Goal: Book appointment/travel/reservation

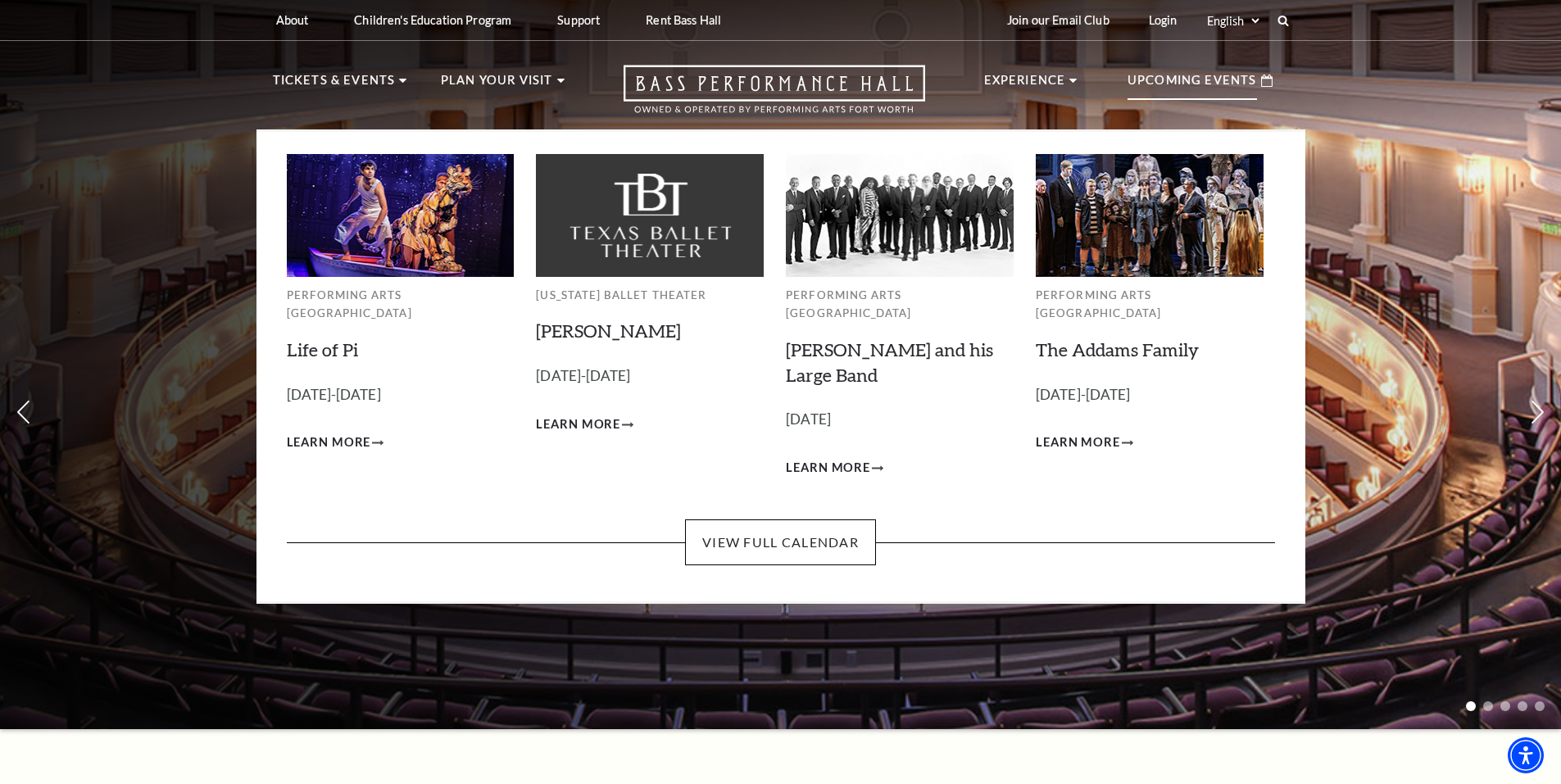
click at [668, 208] on img at bounding box center [649, 215] width 227 height 122
click at [563, 421] on span "Learn More" at bounding box center [578, 424] width 84 height 21
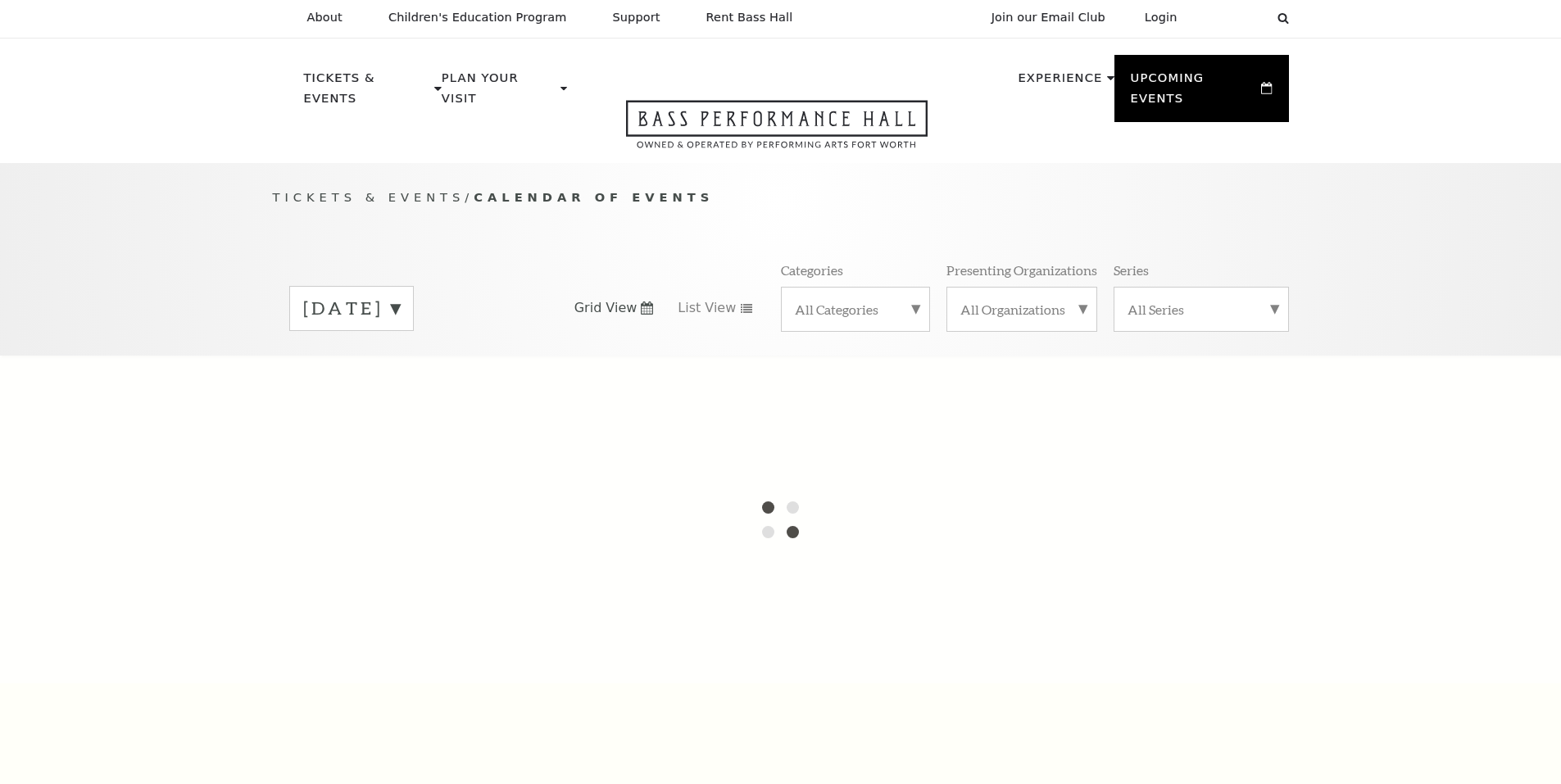
scroll to position [145, 0]
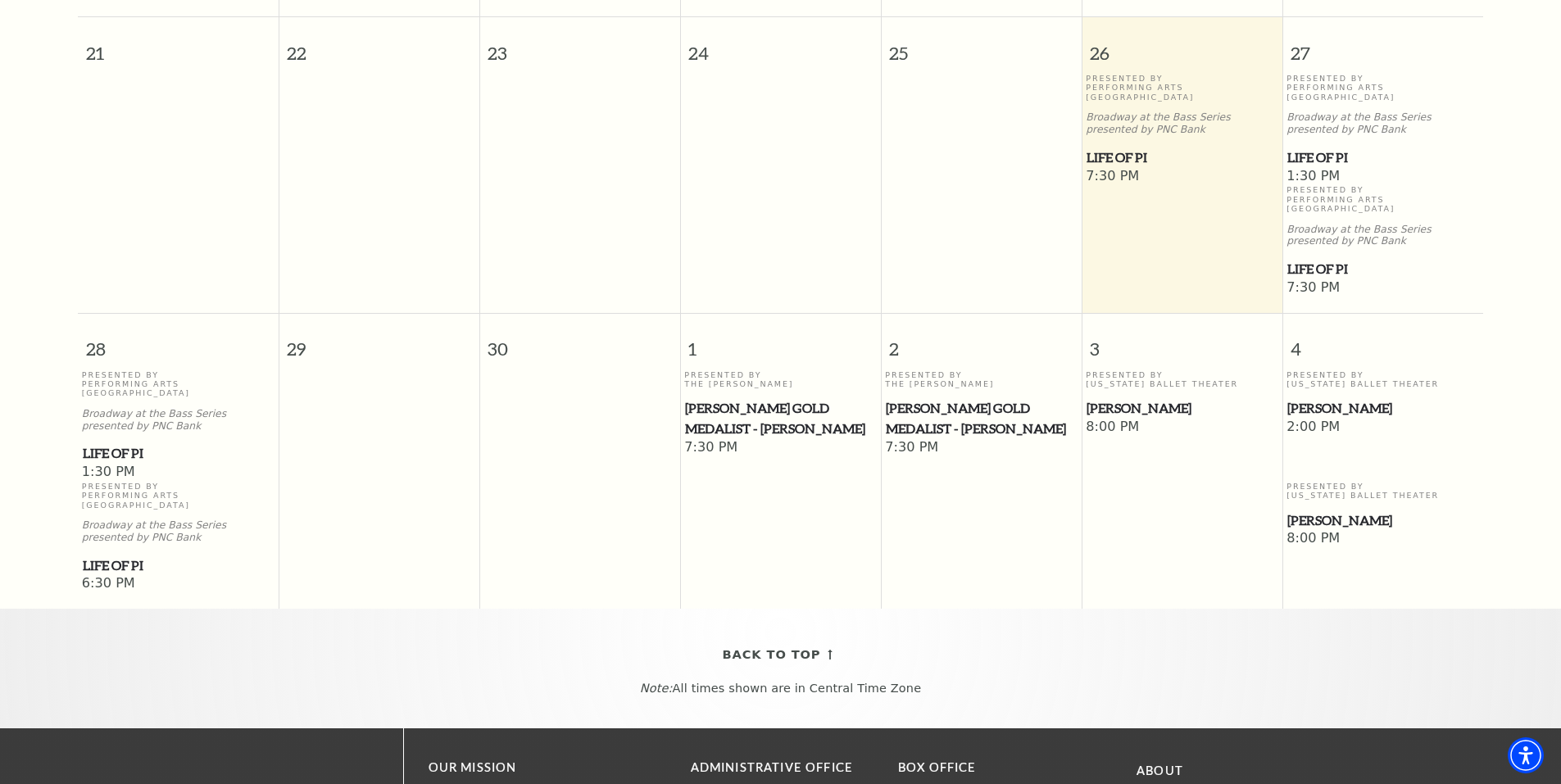
scroll to position [719, 0]
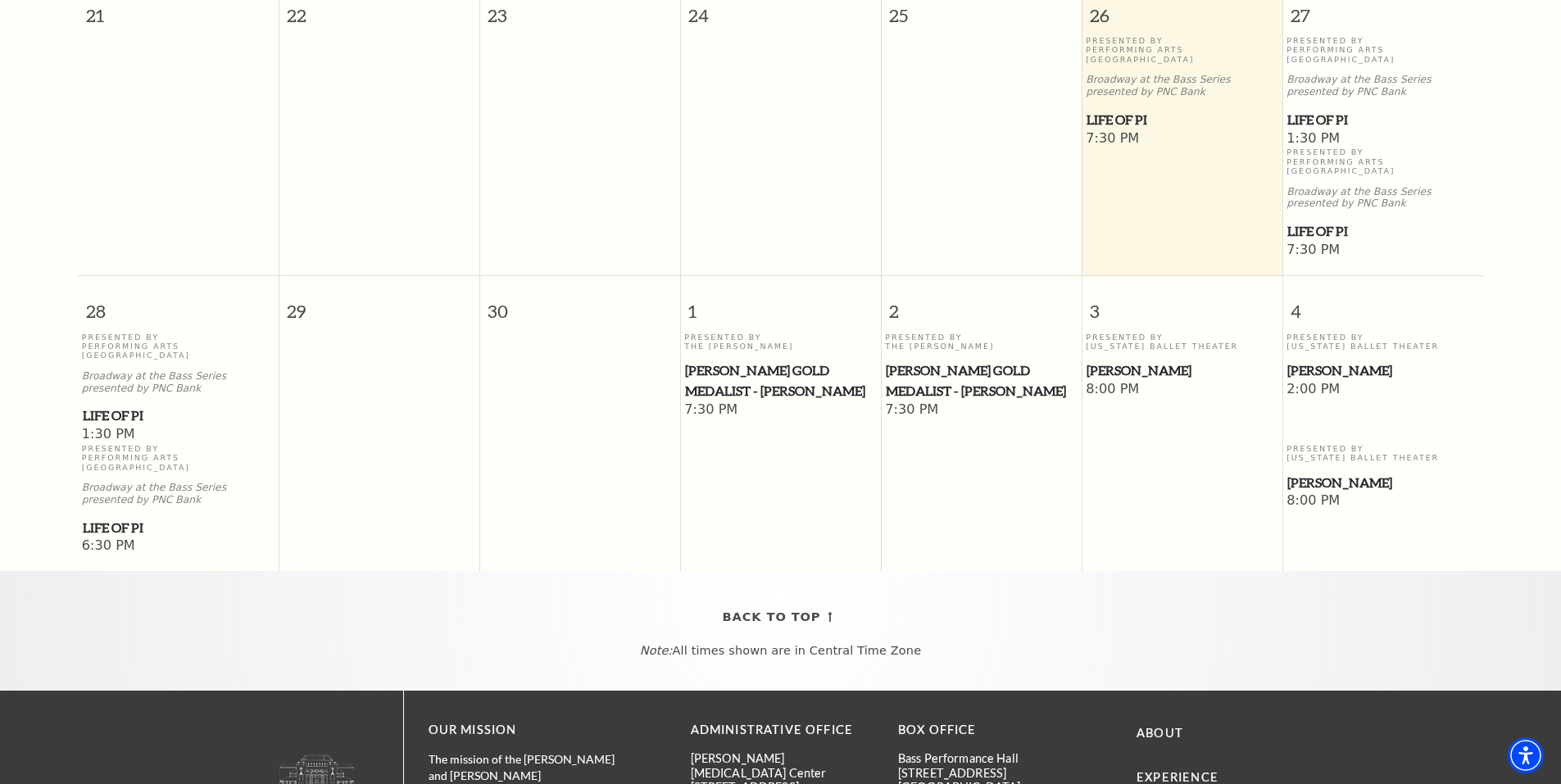
click at [1338, 332] on div "Presented By Texas Ballet Theater Peter Pan" at bounding box center [1382, 356] width 193 height 48
click at [1310, 361] on span "[PERSON_NAME]" at bounding box center [1382, 370] width 191 height 21
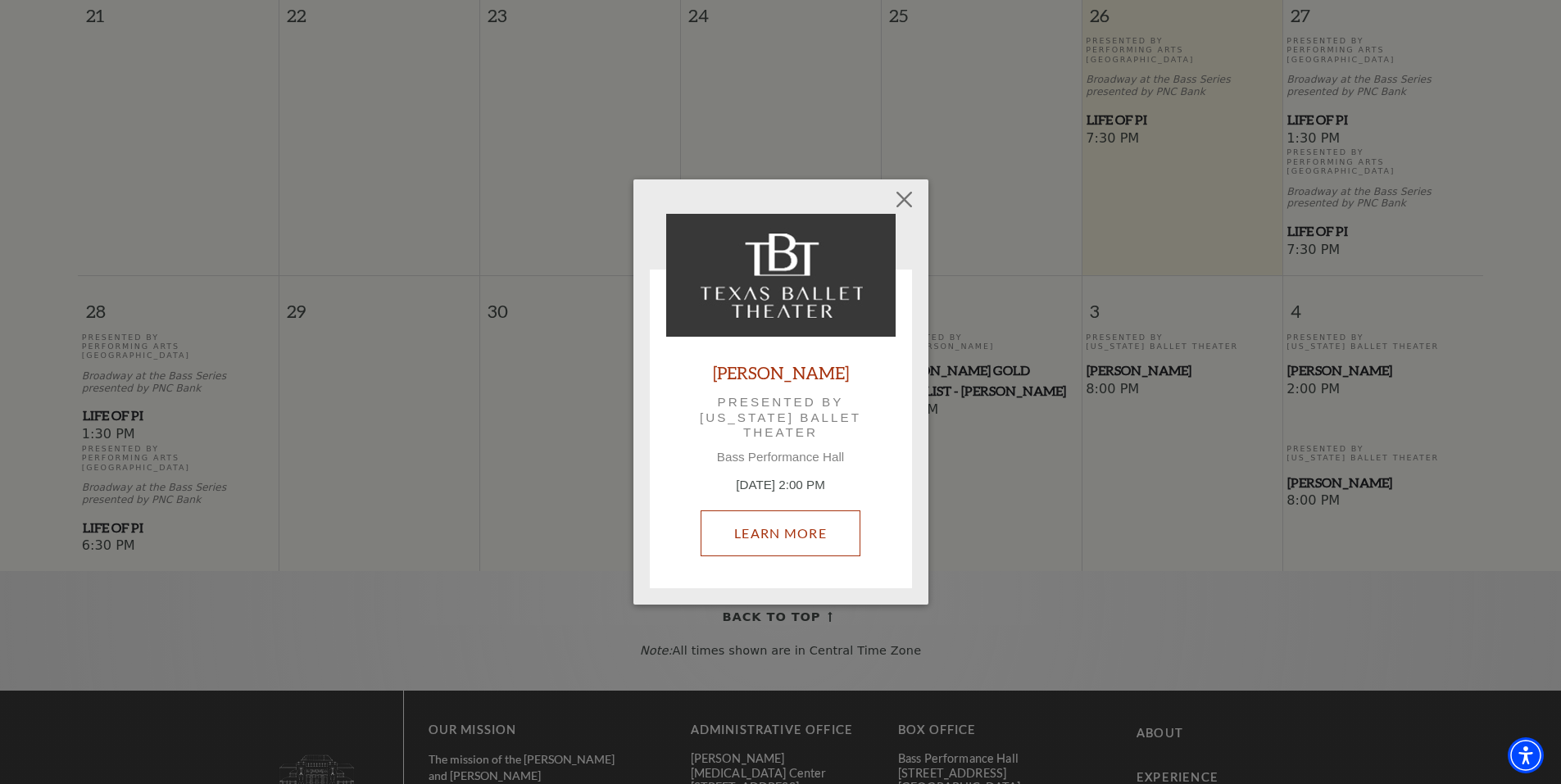
click at [777, 534] on link "Learn More" at bounding box center [780, 533] width 160 height 45
